Goal: Task Accomplishment & Management: Manage account settings

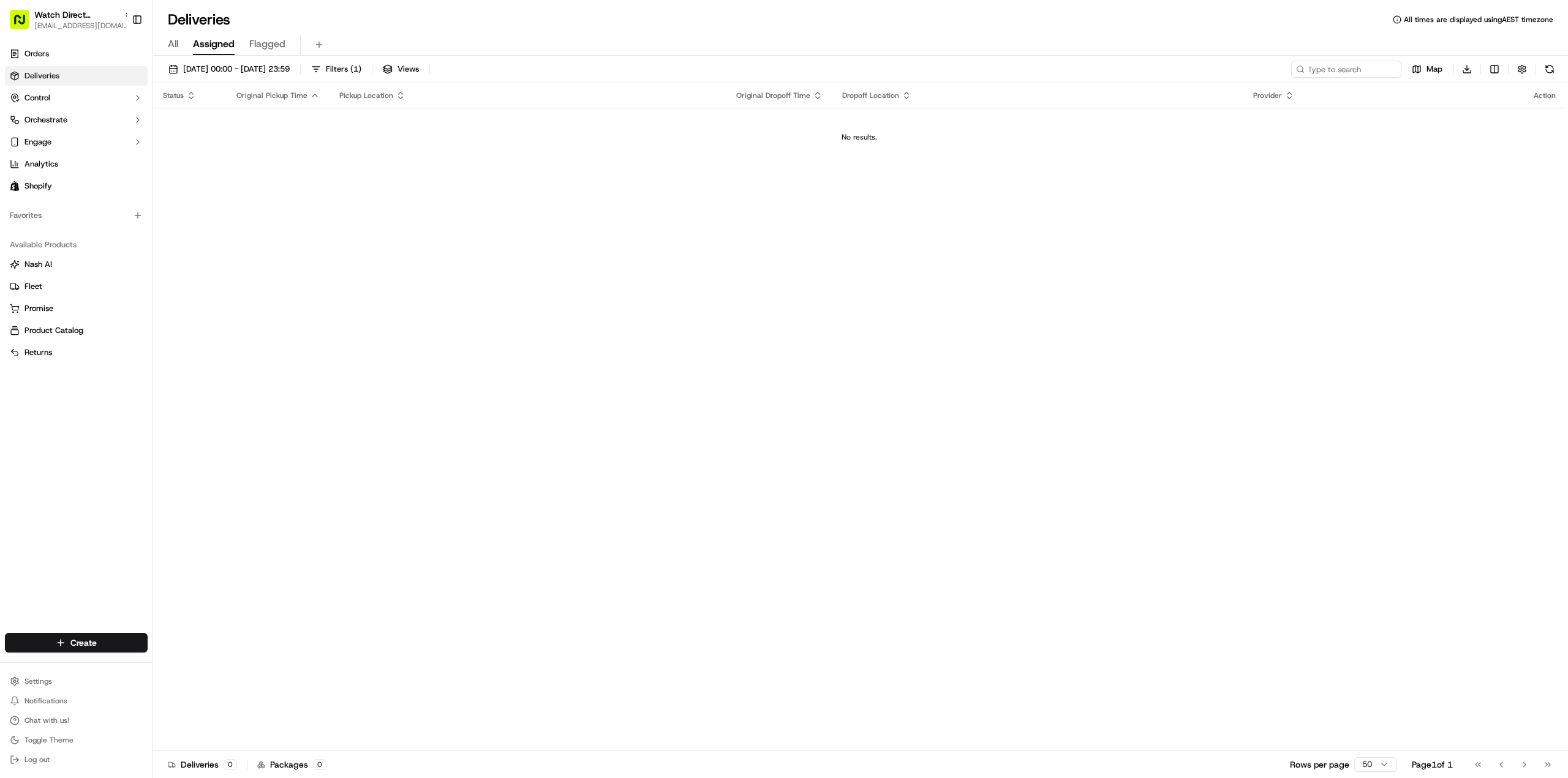
click at [411, 265] on div "Status Original Pickup Time Pickup Location Original Dropoff Time Dropoff Locat…" at bounding box center [859, 417] width 1412 height 668
click at [65, 192] on link "Shopify" at bounding box center [76, 186] width 143 height 20
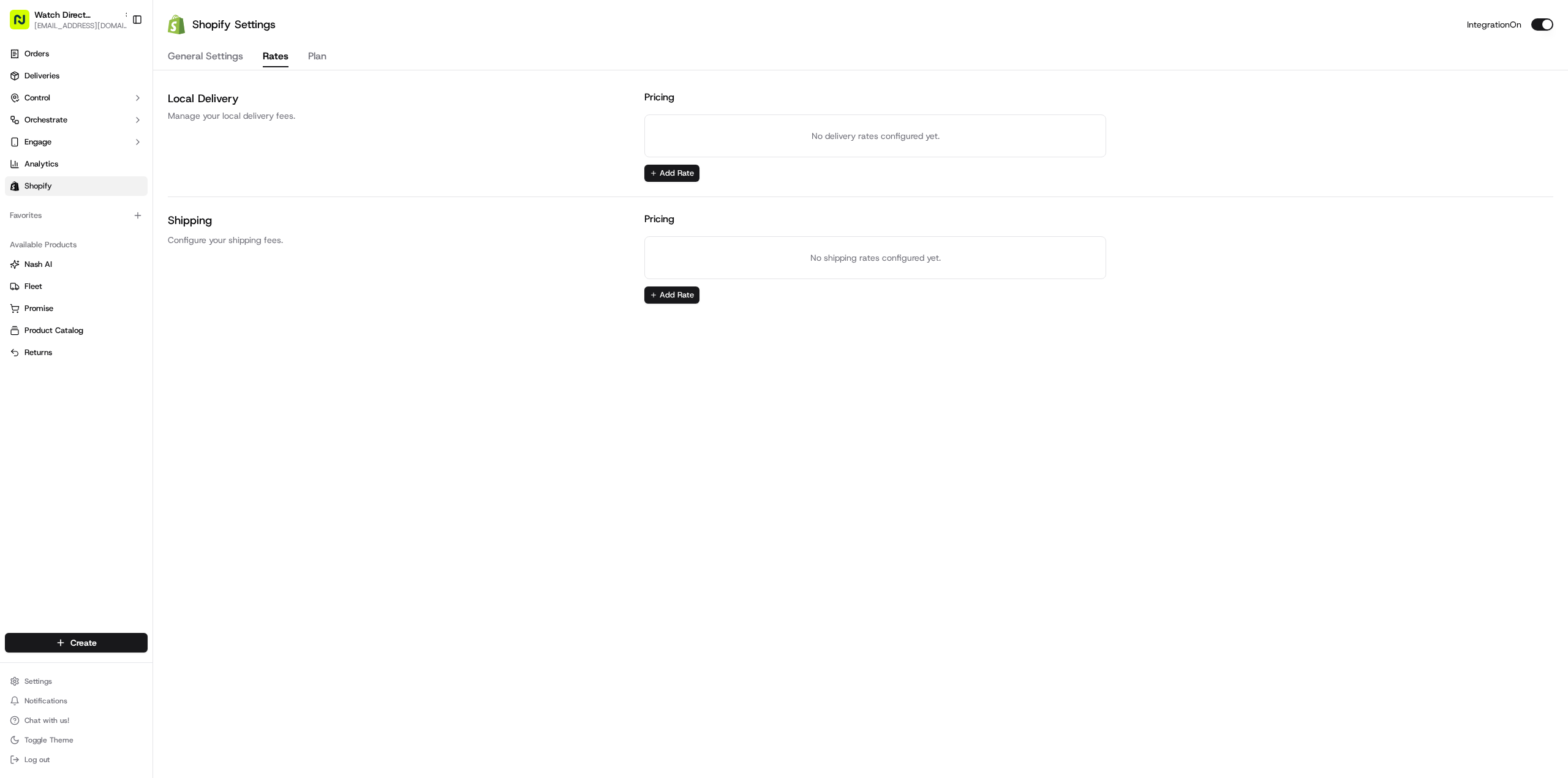
click at [270, 50] on button "Rates" at bounding box center [275, 57] width 25 height 21
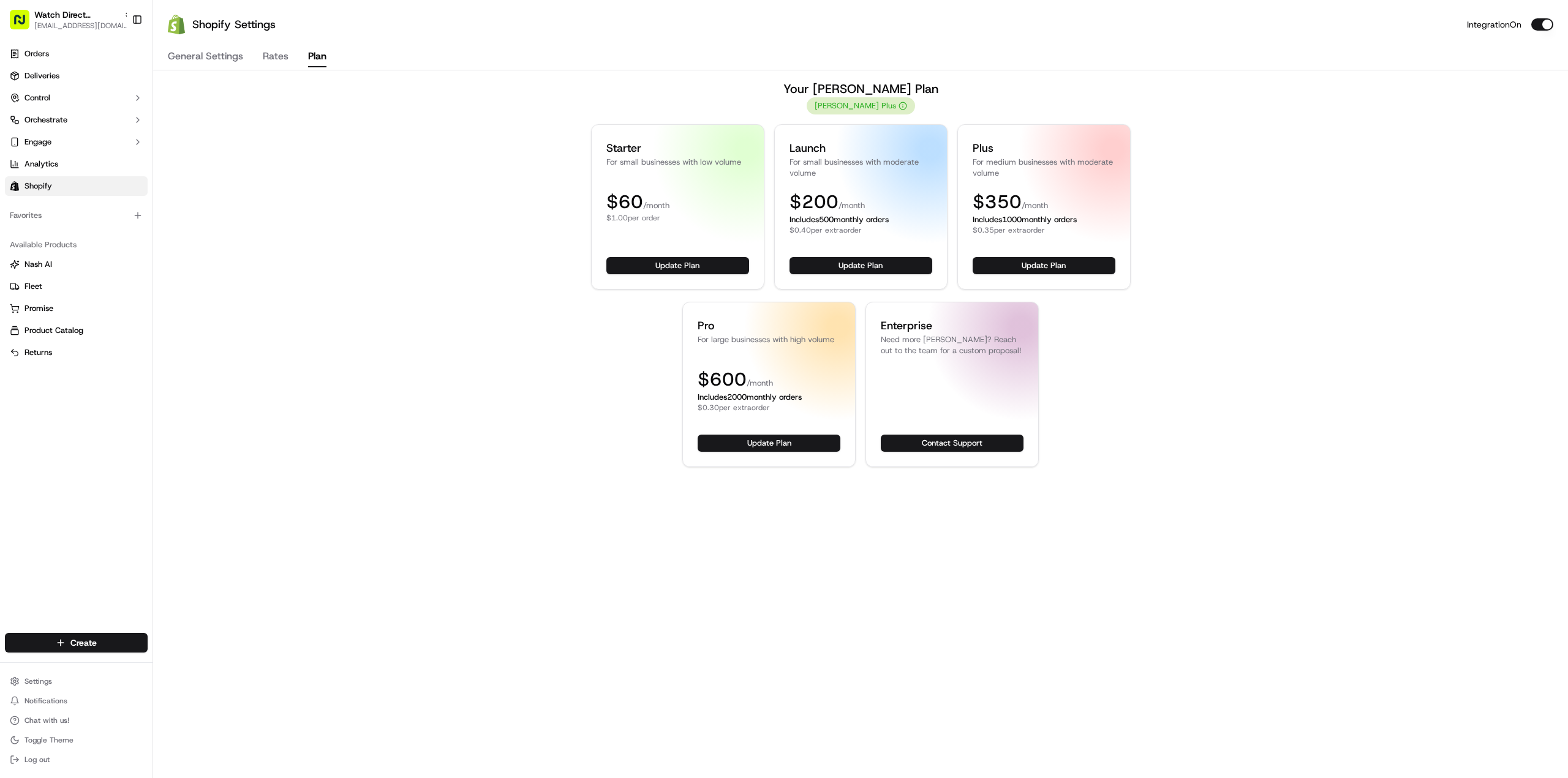
click at [309, 55] on button "Plan" at bounding box center [317, 57] width 19 height 21
click at [580, 280] on div "Your [PERSON_NAME] Plan [PERSON_NAME] Plus Starter For small businesses with lo…" at bounding box center [861, 273] width 1385 height 387
click at [903, 105] on icon "button" at bounding box center [903, 105] width 0 height 0
click at [268, 63] on button "Rates" at bounding box center [275, 57] width 25 height 21
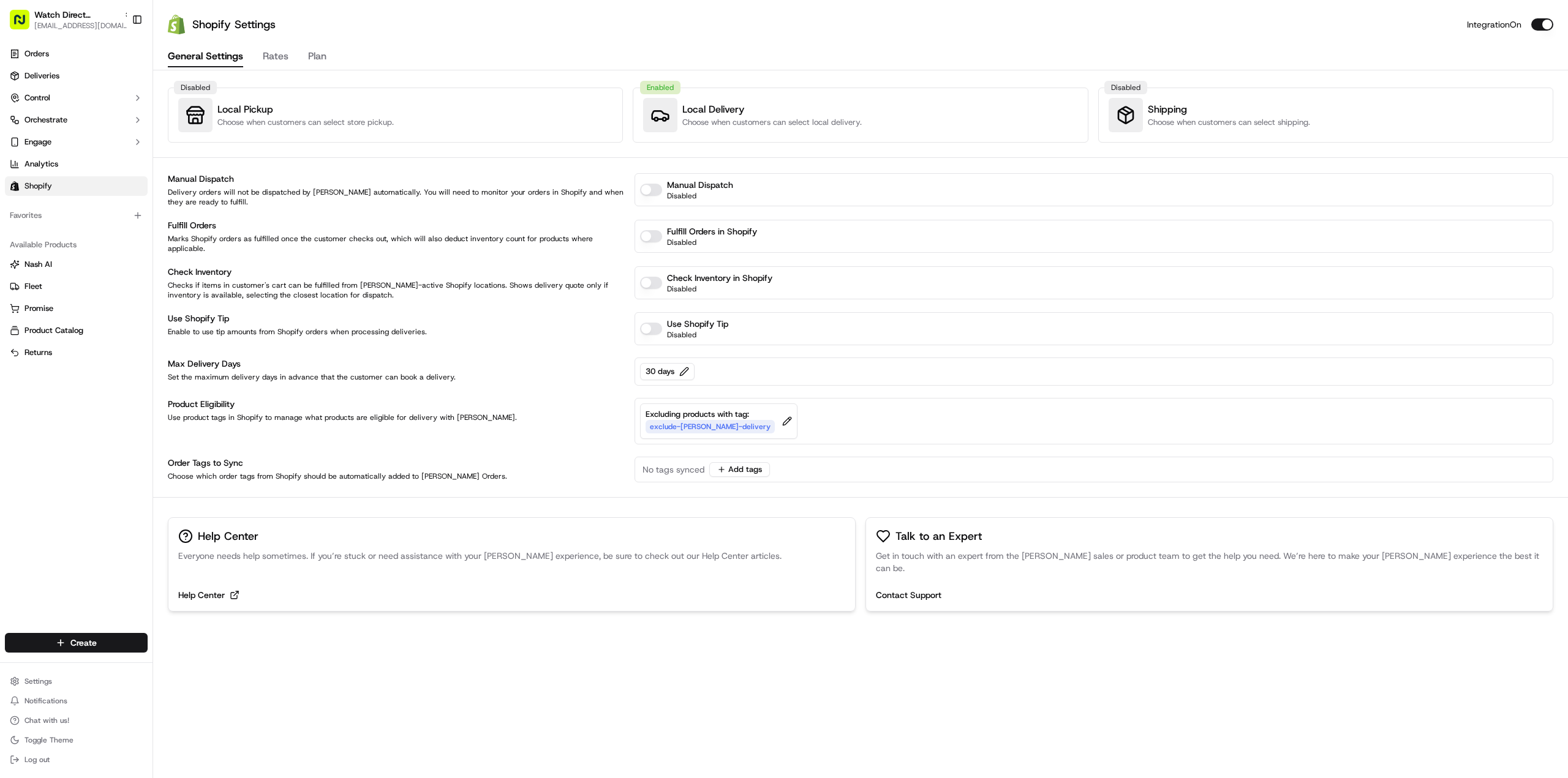
click at [201, 53] on button "General Settings" at bounding box center [205, 57] width 75 height 21
click at [97, 262] on link "Nash AI" at bounding box center [76, 265] width 133 height 11
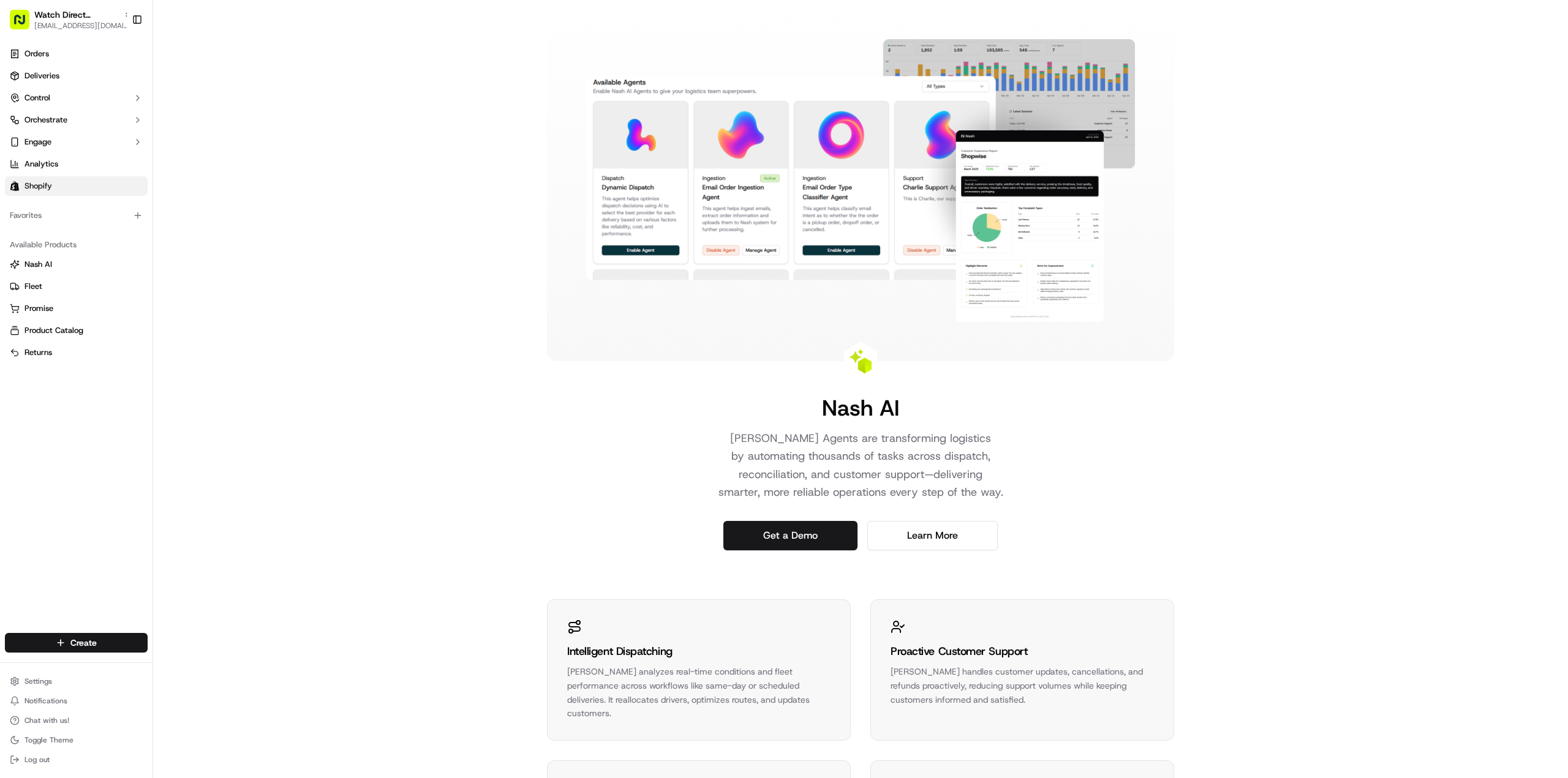
click at [64, 178] on link "Shopify" at bounding box center [76, 186] width 143 height 20
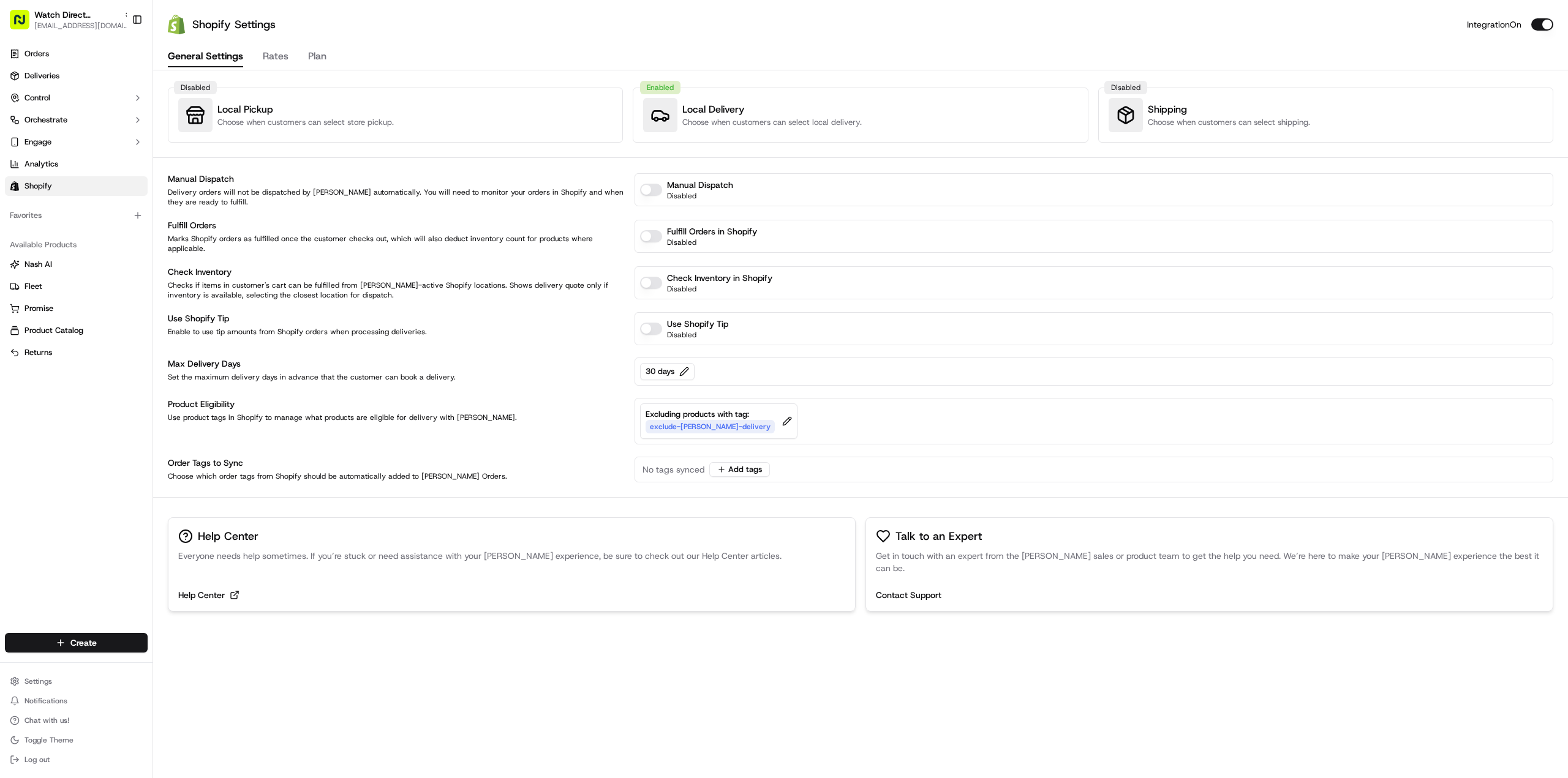
drag, startPoint x: 1223, startPoint y: 134, endPoint x: 1135, endPoint y: 32, distance: 134.7
click at [1135, 32] on div "Shopify Settings" at bounding box center [826, 25] width 1267 height 17
click at [367, 106] on h3 "Local Pickup" at bounding box center [306, 110] width 176 height 15
click at [60, 681] on html "Watch Direct Australia [EMAIL_ADDRESS][DOMAIN_NAME] Toggle Sidebar Orders Deliv…" at bounding box center [784, 389] width 1568 height 778
click at [241, 661] on link "Portal Customization" at bounding box center [221, 654] width 136 height 19
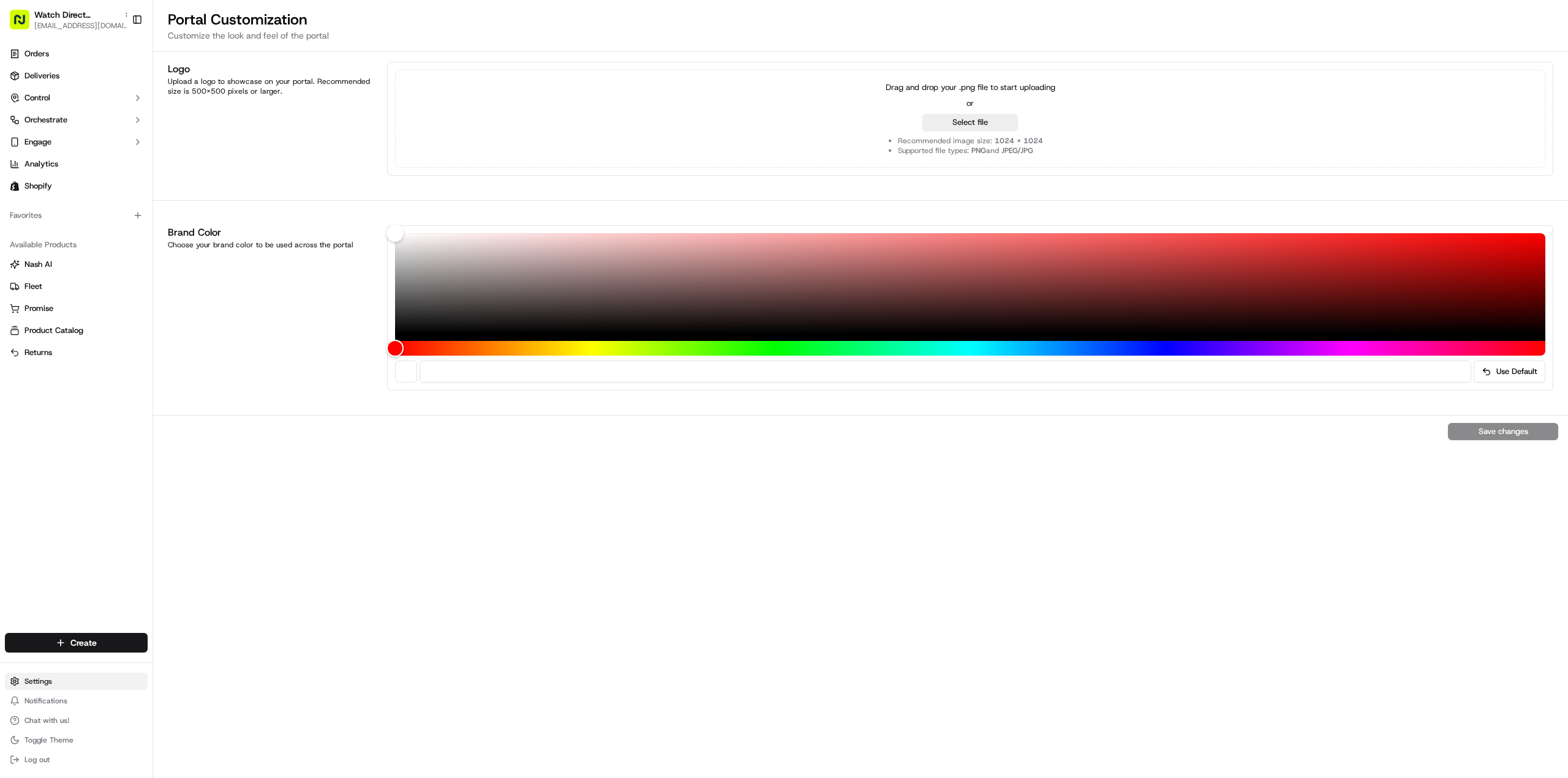
click at [76, 686] on html "Watch Direct Australia [EMAIL_ADDRESS][DOMAIN_NAME] Toggle Sidebar Orders Deliv…" at bounding box center [784, 389] width 1568 height 778
click at [549, 638] on html "Watch Direct Australia [EMAIL_ADDRESS][DOMAIN_NAME] Toggle Sidebar Orders Deliv…" at bounding box center [784, 389] width 1568 height 778
click at [85, 50] on link "Orders" at bounding box center [76, 54] width 143 height 20
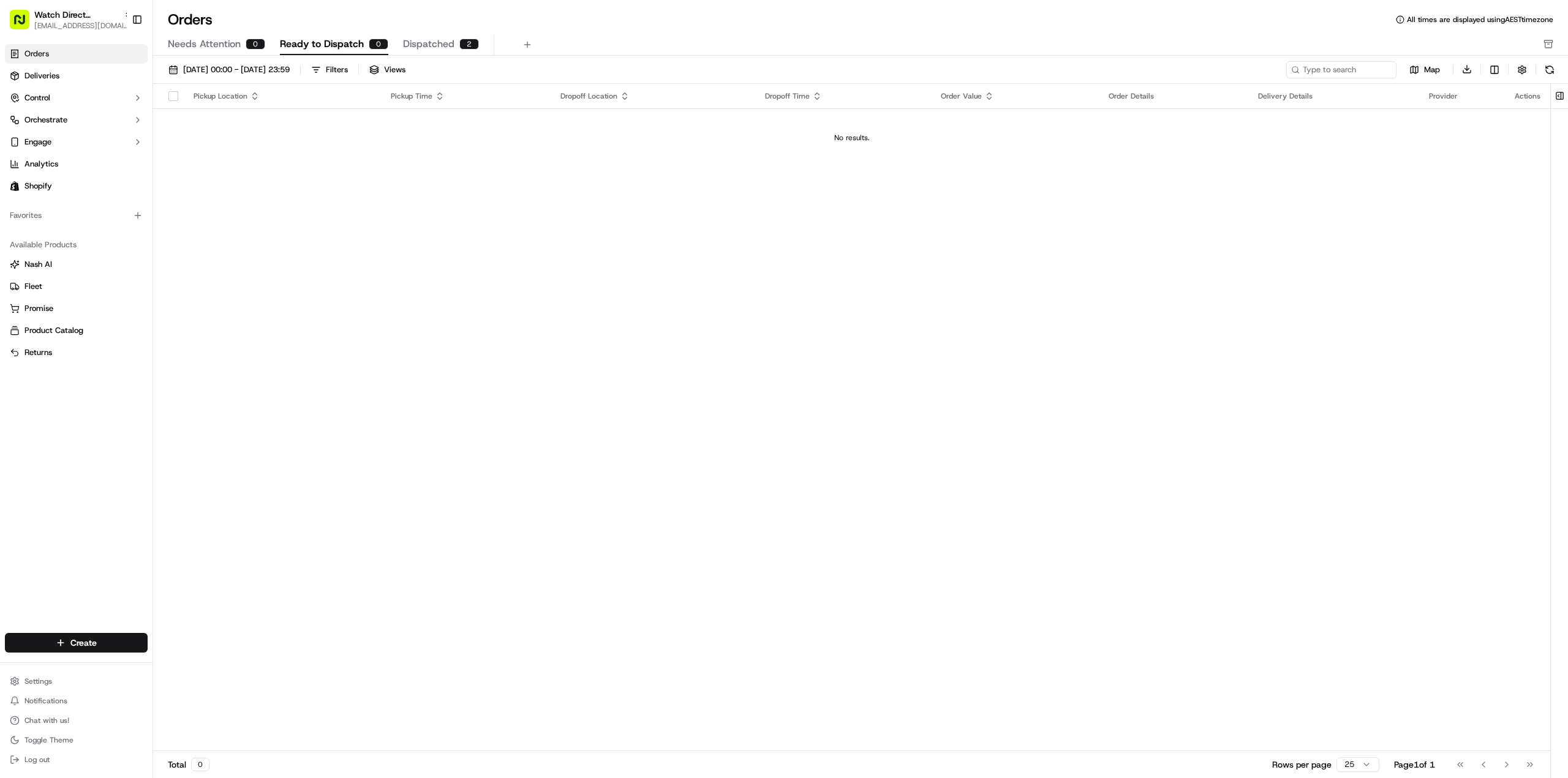
click at [406, 38] on span "Dispatched" at bounding box center [428, 44] width 51 height 15
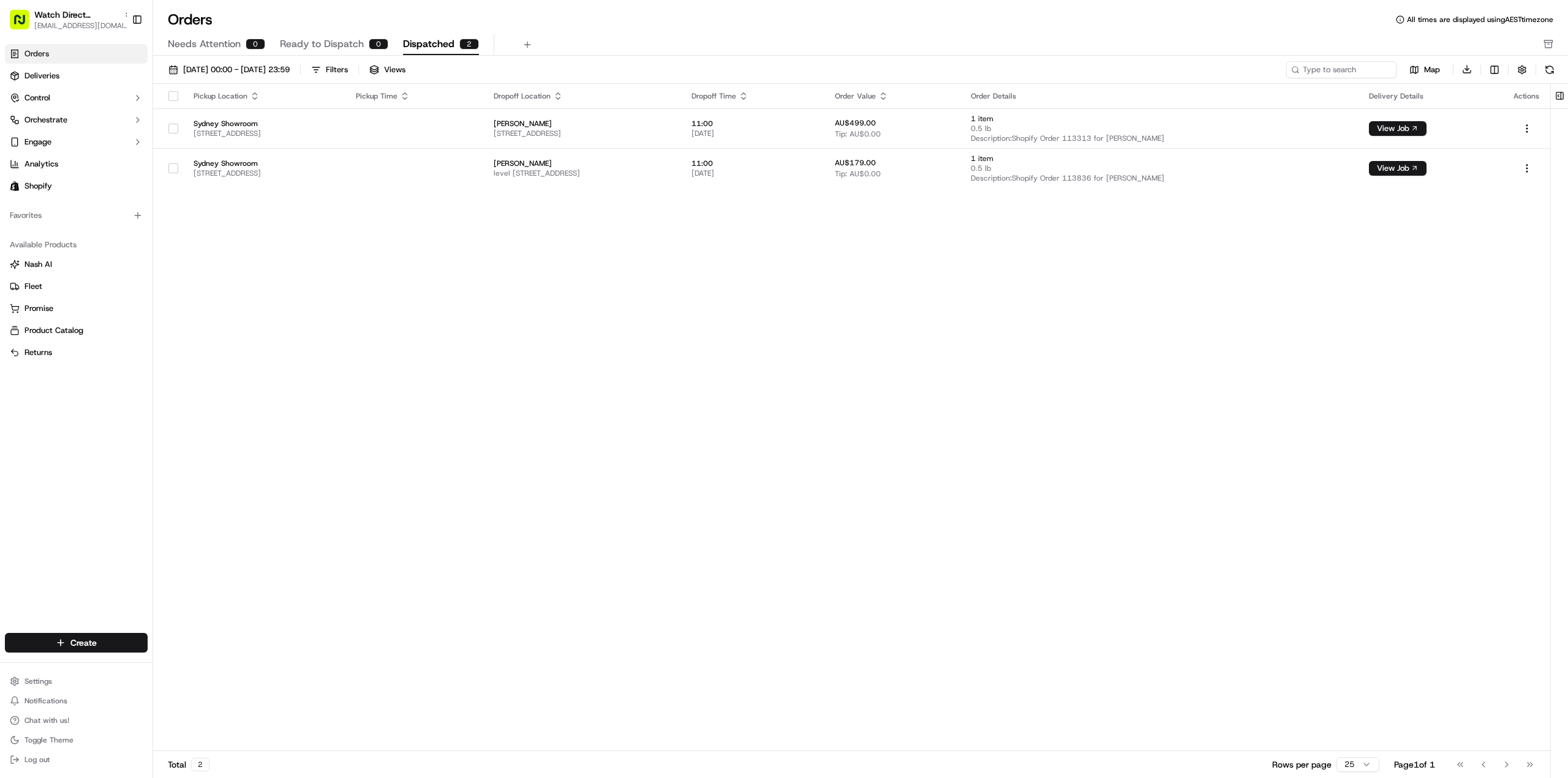
click at [409, 227] on div "Pickup Location Pickup Time Dropoff Location Dropoff Time Order Value Order Det…" at bounding box center [851, 418] width 1397 height 668
